Goal: Find specific page/section: Find specific page/section

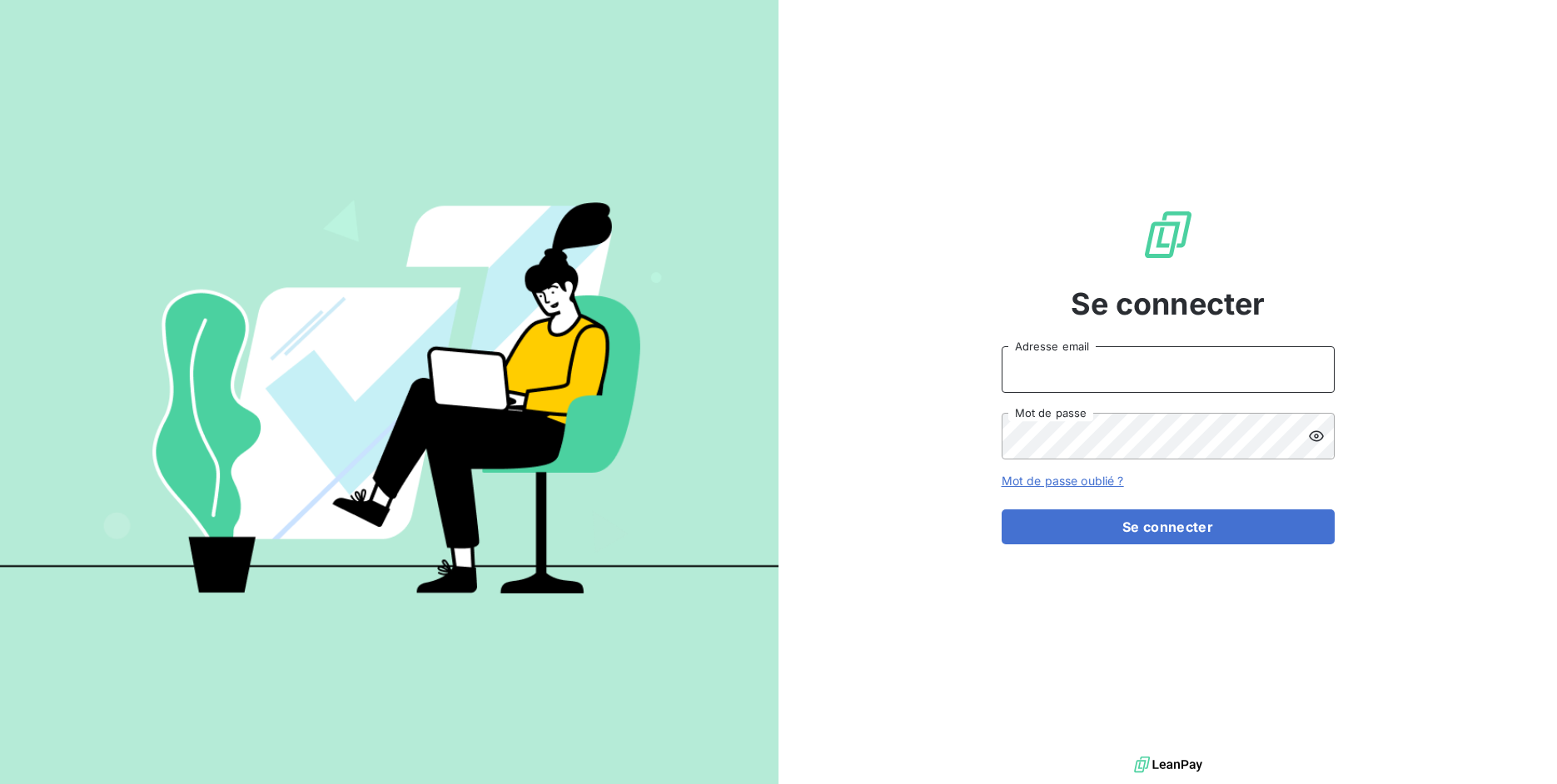
click at [1115, 392] on input "Adresse email" at bounding box center [1168, 370] width 333 height 47
drag, startPoint x: 1057, startPoint y: 372, endPoint x: 1149, endPoint y: 371, distance: 92.0
click at [1149, 371] on input "admin@3dcelo" at bounding box center [1168, 370] width 333 height 47
type input "admin@altecc"
click at [1002, 510] on button "Se connecter" at bounding box center [1168, 527] width 333 height 35
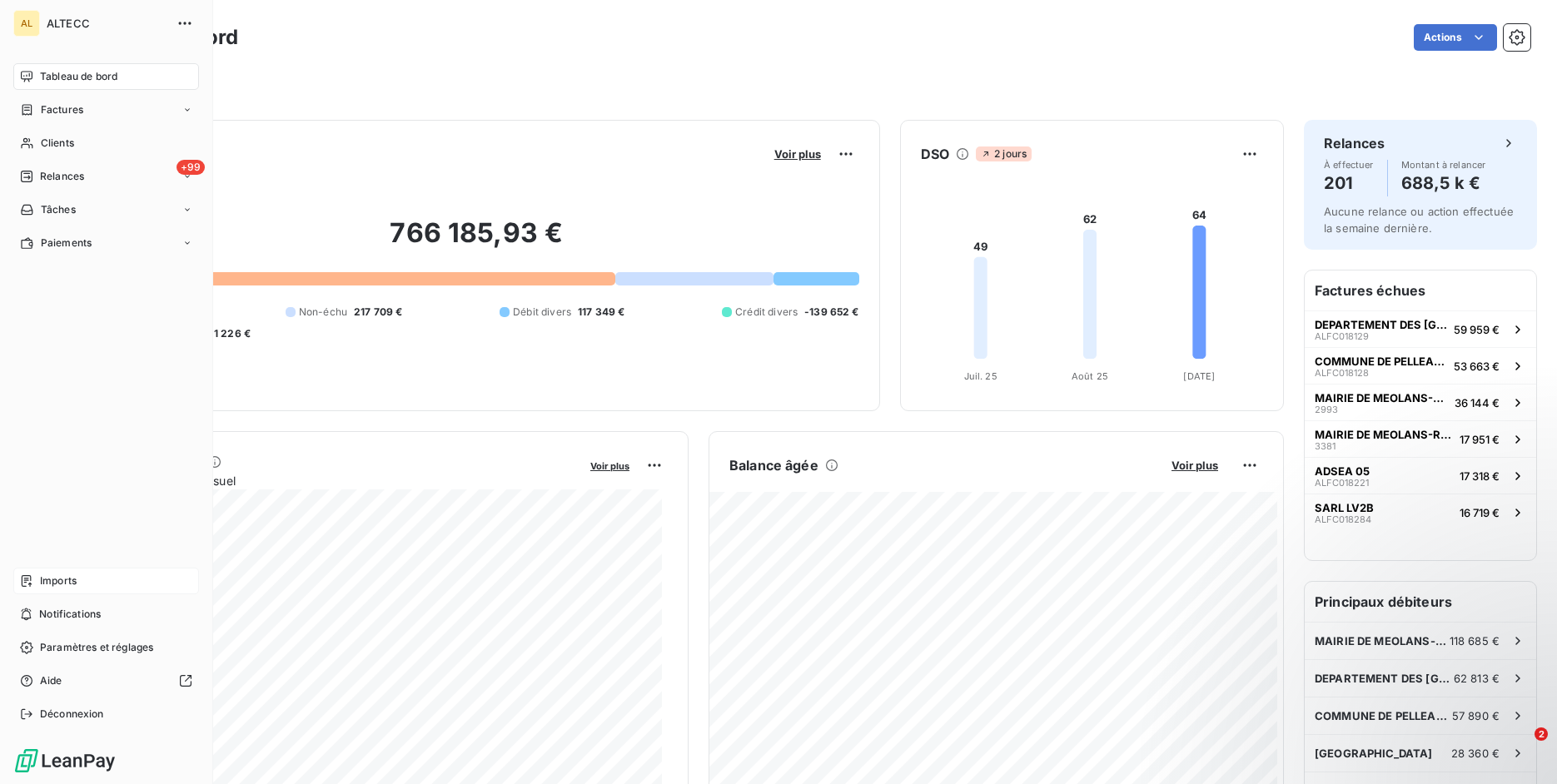
click at [43, 575] on span "Imports" at bounding box center [59, 580] width 37 height 15
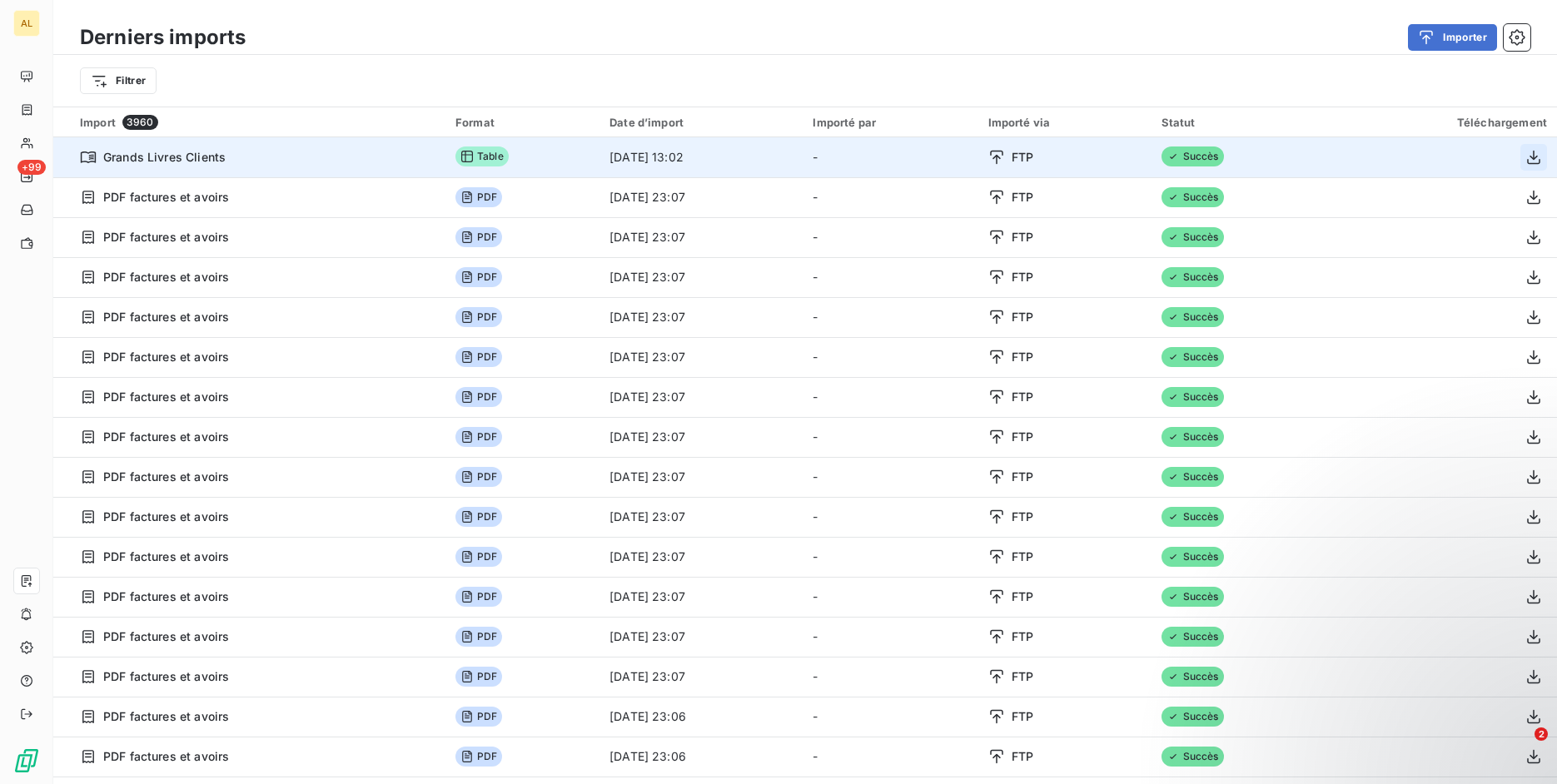
click at [1526, 153] on icon "button" at bounding box center [1534, 157] width 17 height 17
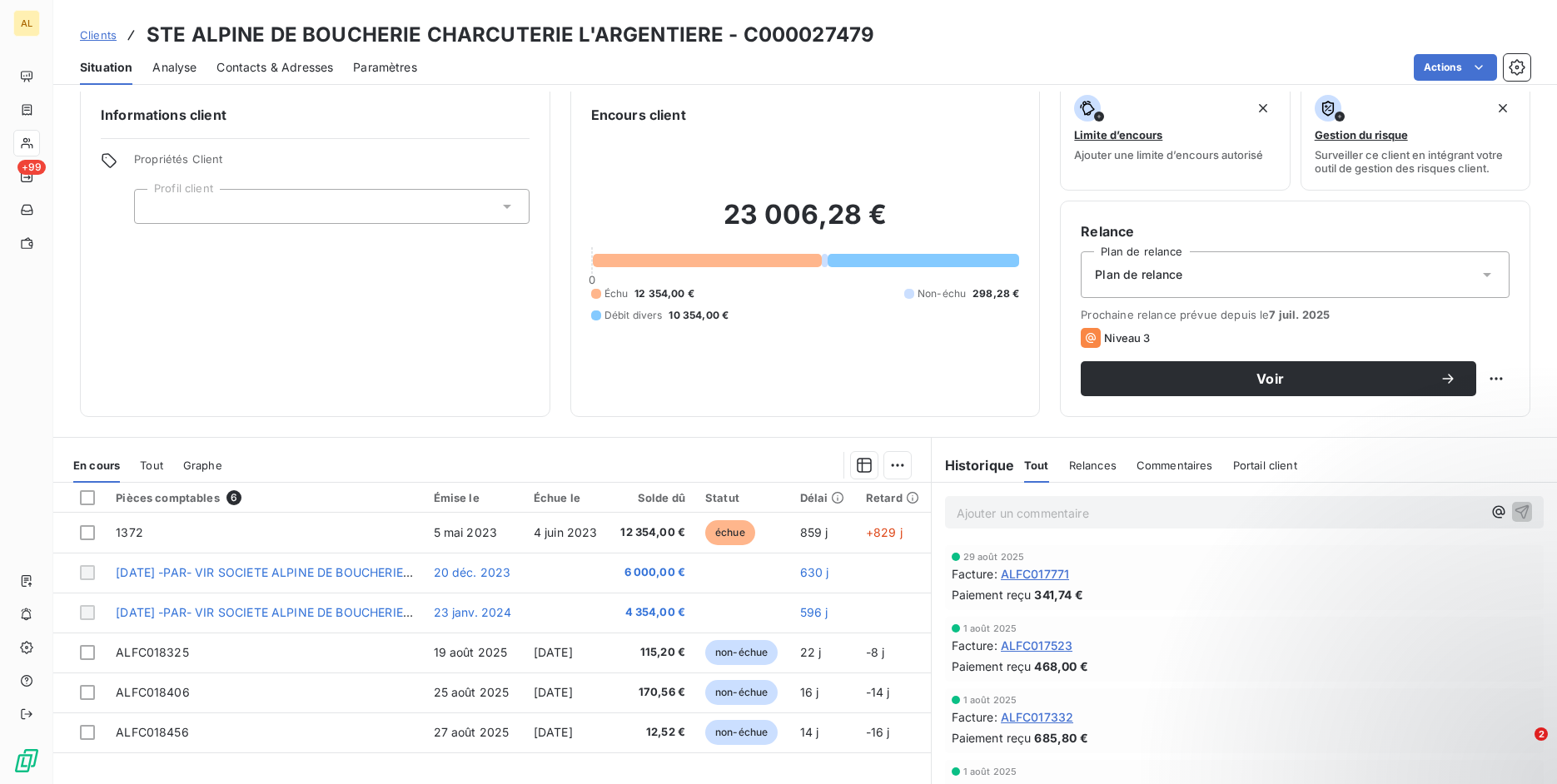
scroll to position [87, 0]
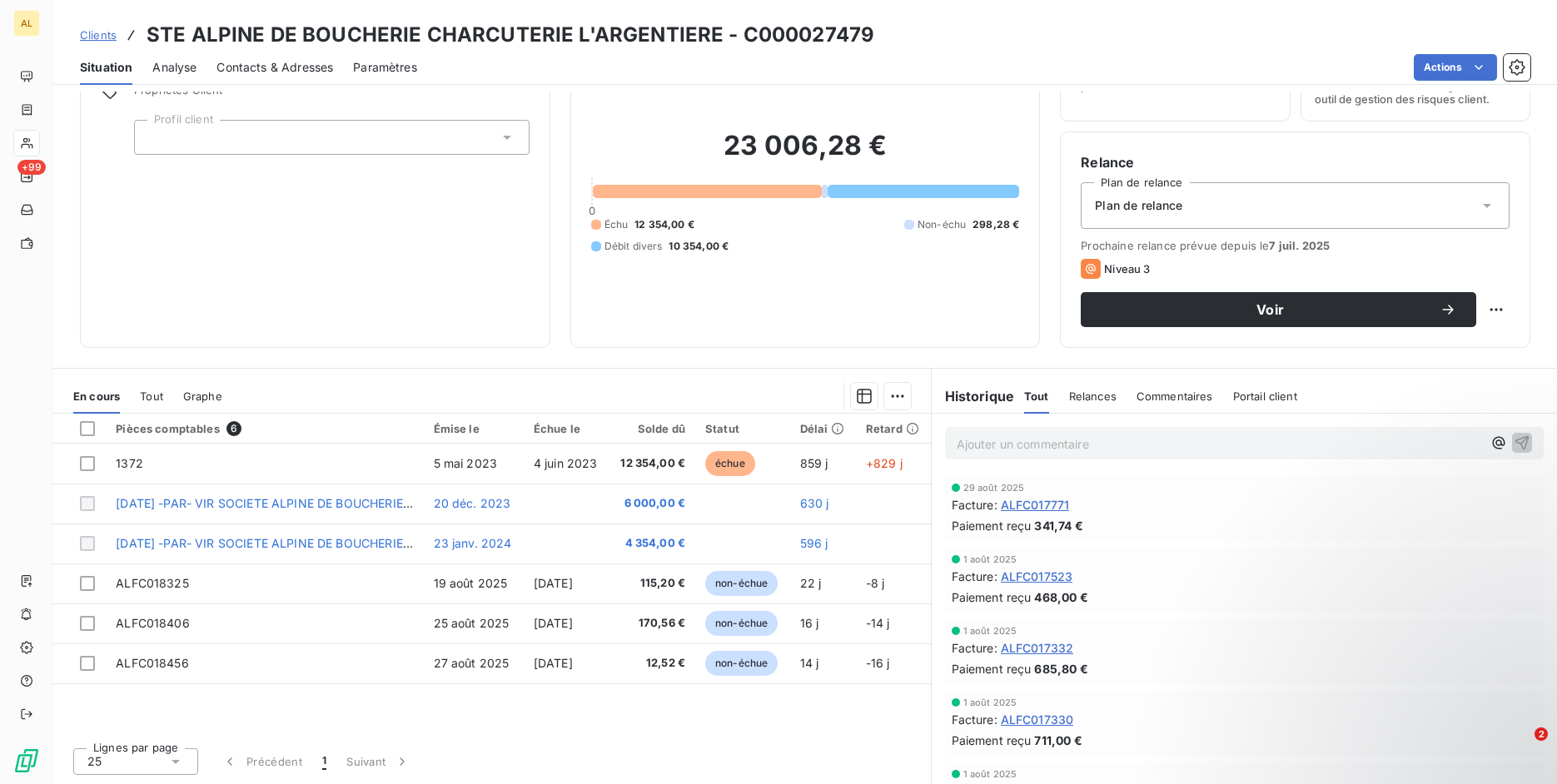
drag, startPoint x: 819, startPoint y: 60, endPoint x: 814, endPoint y: 35, distance: 25.5
click at [818, 57] on div "Actions" at bounding box center [984, 66] width 1093 height 26
click at [812, 27] on h3 "STE ALPINE DE BOUCHERIE CHARCUTERIE L'ARGENTIERE - C000027479" at bounding box center [510, 34] width 728 height 30
copy h3 "C000027479"
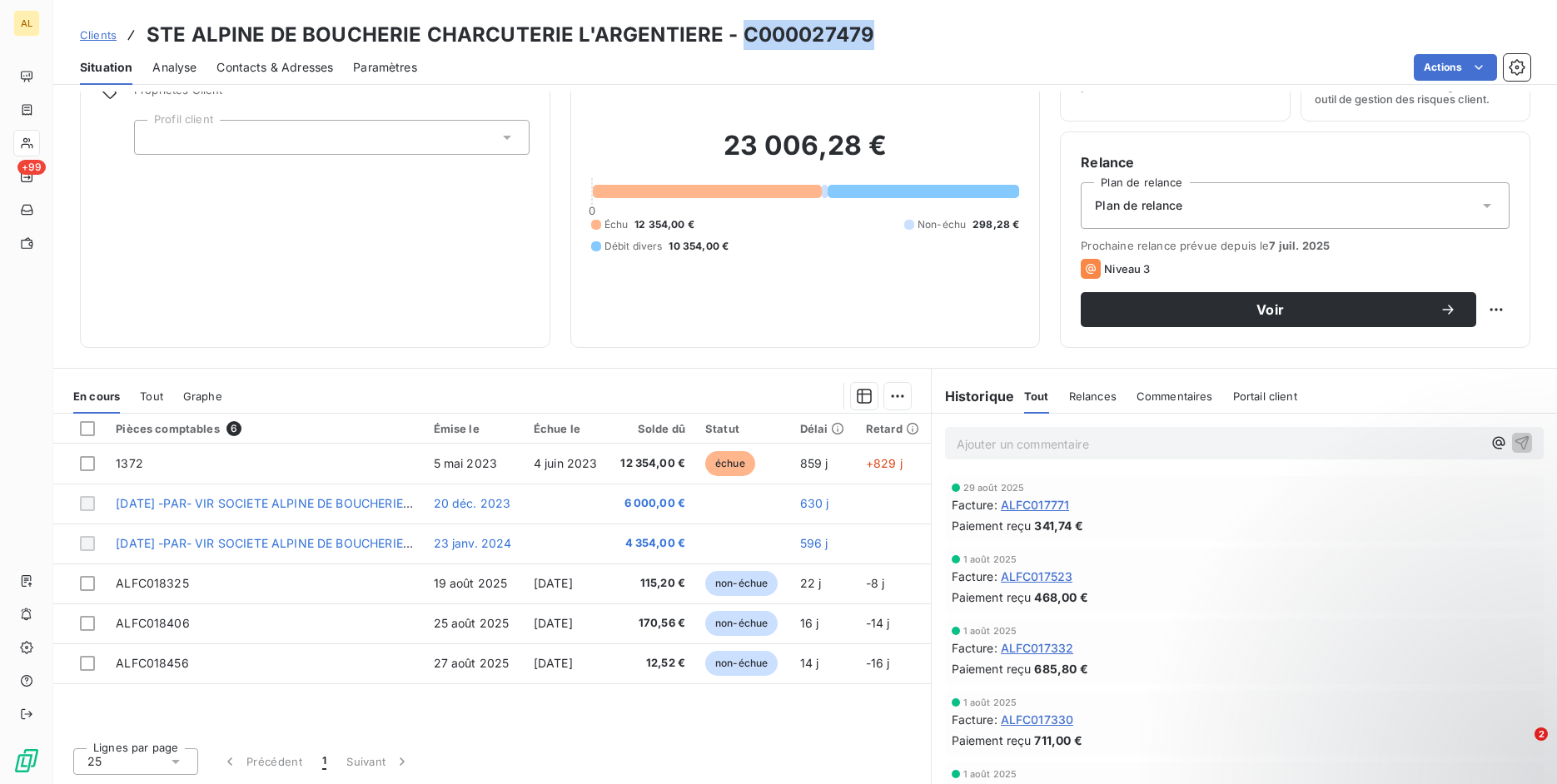
click at [808, 33] on h3 "STE ALPINE DE BOUCHERIE CHARCUTERIE L'ARGENTIERE - C000027479" at bounding box center [510, 34] width 728 height 30
copy h3 "C000027479"
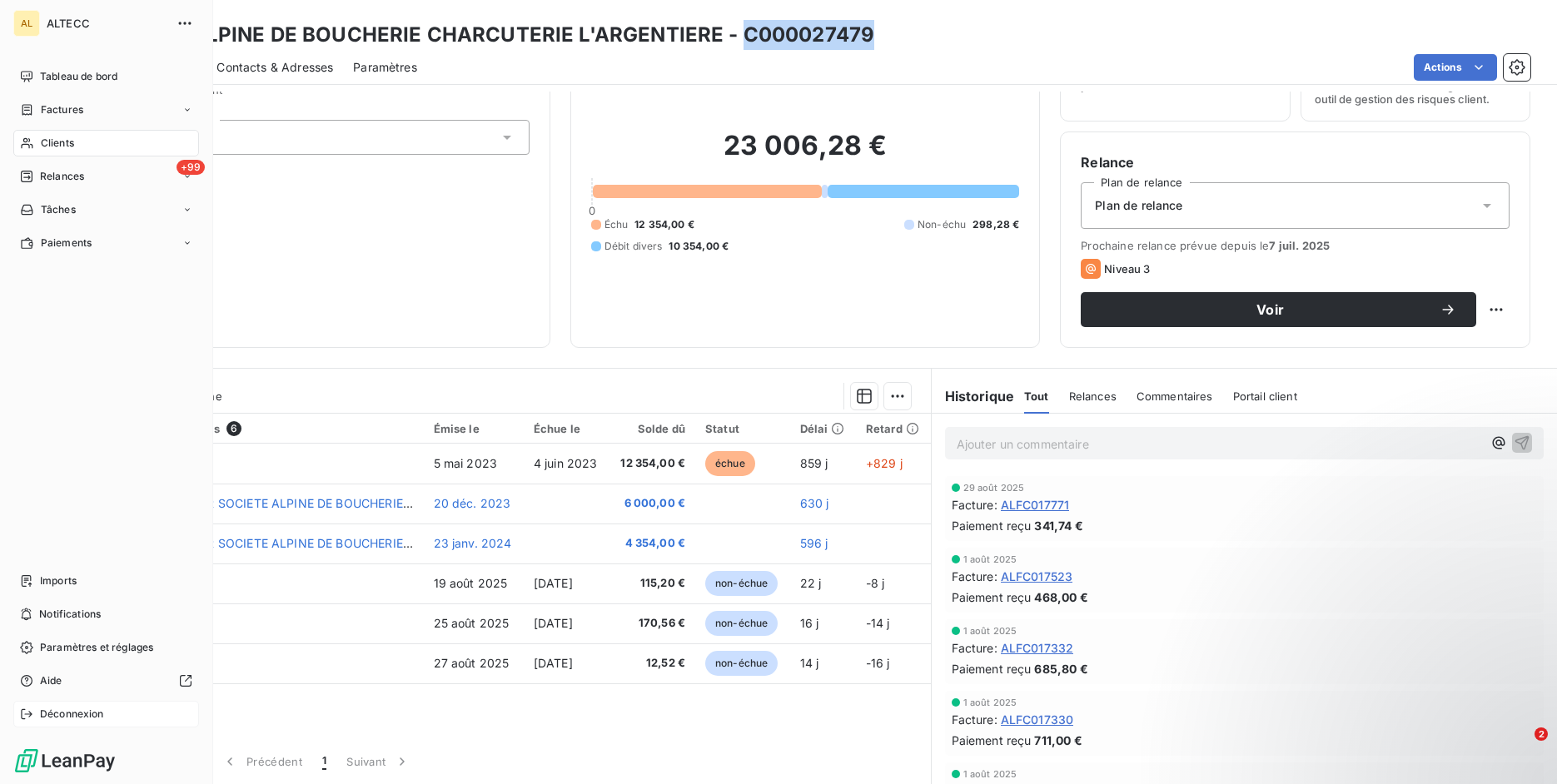
click at [37, 714] on div "Déconnexion" at bounding box center [106, 714] width 186 height 26
